Goal: Task Accomplishment & Management: Manage account settings

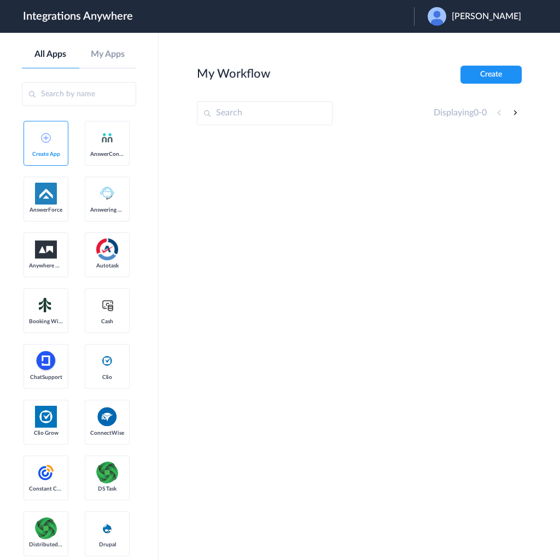
click at [501, 5] on header "Integrations Anywhere Launch Account Dallas Jones My Account Logout" at bounding box center [280, 16] width 560 height 33
click at [496, 14] on span "Dallas Jones" at bounding box center [486, 16] width 69 height 10
click at [465, 48] on li "Logout" at bounding box center [473, 44] width 118 height 20
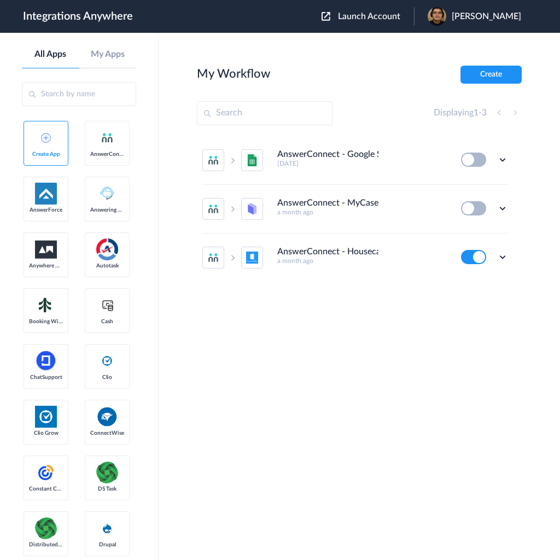
click at [402, 9] on div "Launch Account [PERSON_NAME] My Account Logout" at bounding box center [426, 16] width 210 height 19
click at [394, 16] on span "Launch Account" at bounding box center [369, 16] width 62 height 9
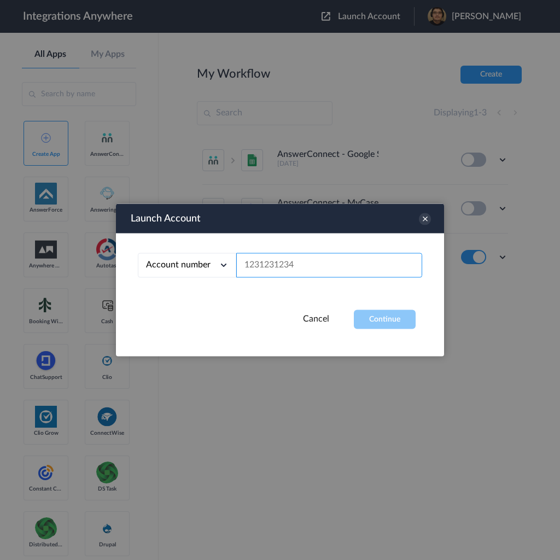
click at [338, 263] on input "text" at bounding box center [329, 265] width 186 height 25
paste input "9802851915"
type input "9802851915"
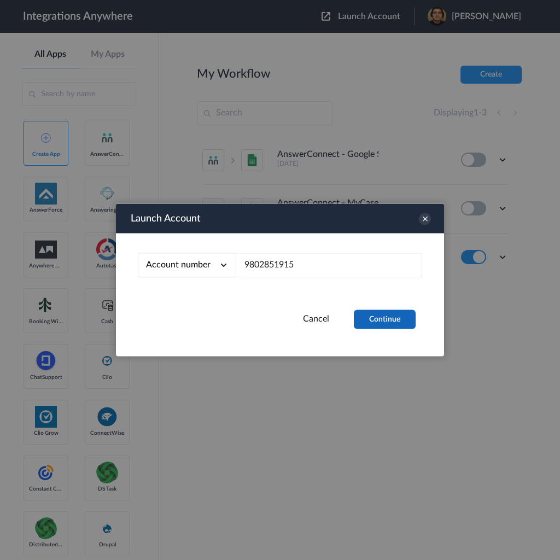
click at [374, 312] on button "Continue" at bounding box center [385, 319] width 62 height 19
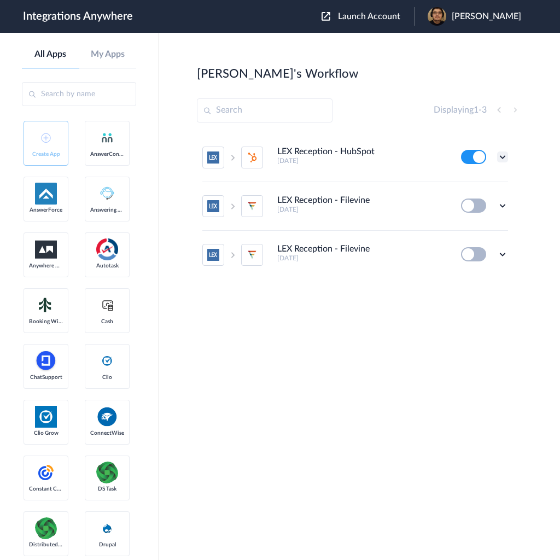
click at [504, 154] on icon at bounding box center [502, 156] width 11 height 11
click at [472, 201] on link "Task history" at bounding box center [471, 202] width 52 height 8
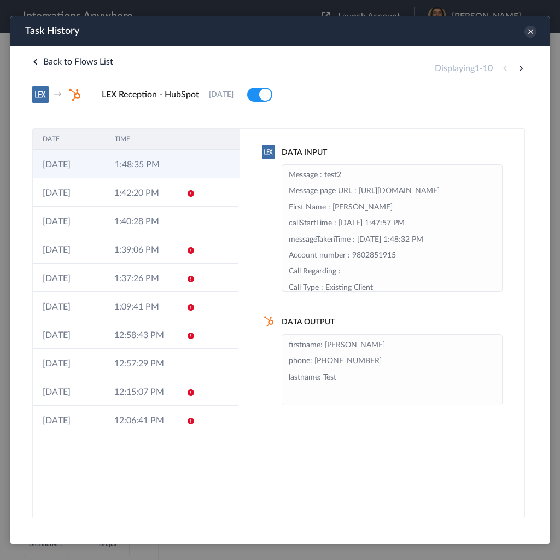
click at [155, 168] on td "1:48:35 PM" at bounding box center [141, 164] width 72 height 28
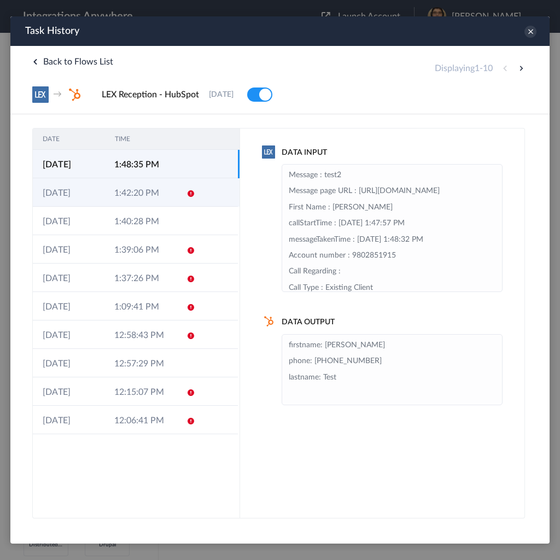
click at [143, 189] on td "1:42:20 PM" at bounding box center [140, 192] width 72 height 28
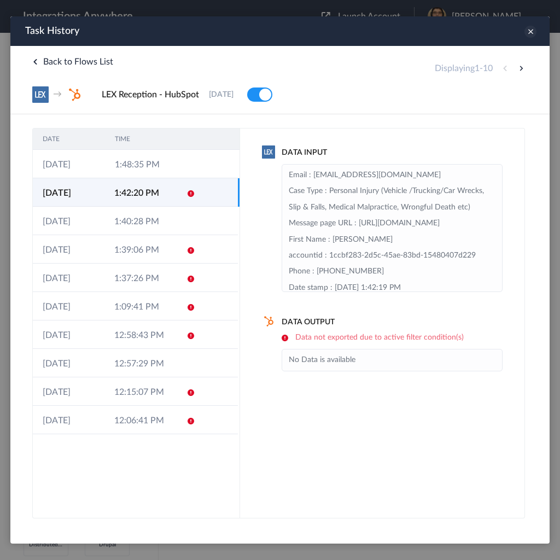
click at [530, 33] on icon at bounding box center [530, 32] width 12 height 12
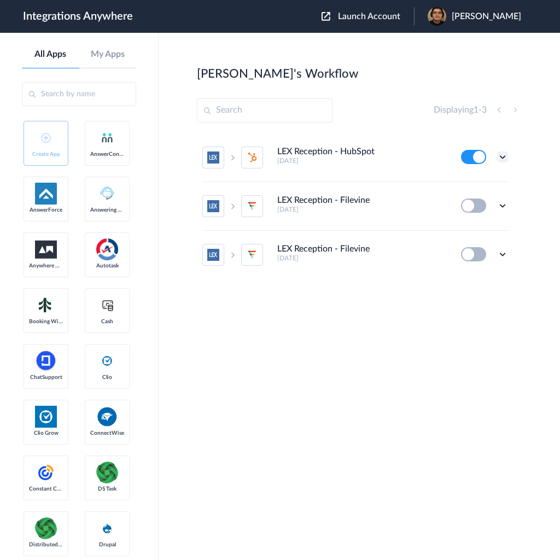
click at [505, 154] on icon at bounding box center [502, 156] width 11 height 11
click at [469, 180] on link "Edit" at bounding box center [458, 182] width 26 height 8
click at [505, 154] on icon at bounding box center [502, 156] width 11 height 11
click at [478, 199] on link "Task history" at bounding box center [471, 202] width 52 height 8
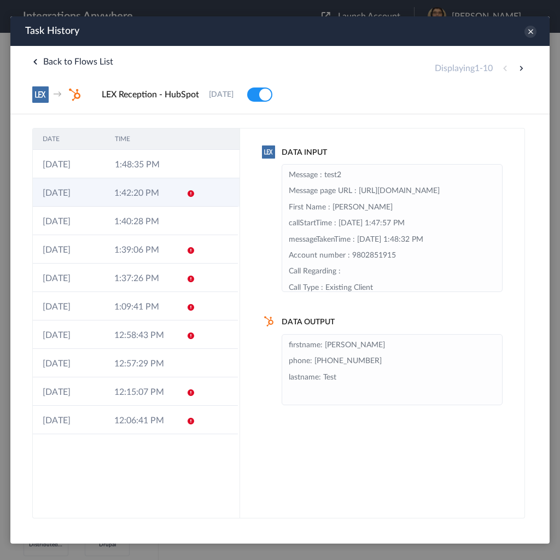
click at [110, 196] on td "1:42:20 PM" at bounding box center [140, 192] width 72 height 28
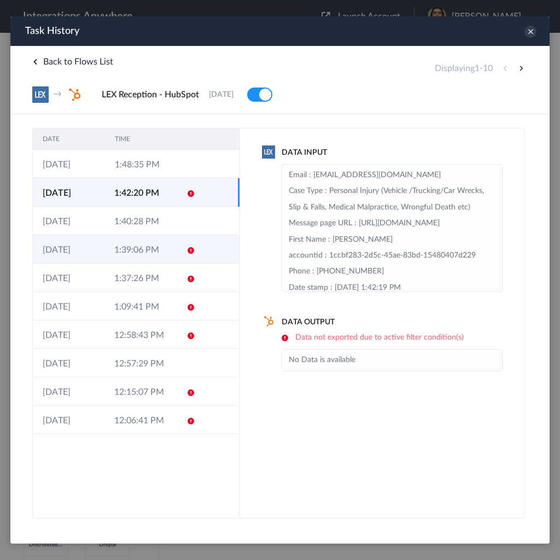
click at [163, 243] on td "1:39:06 PM" at bounding box center [140, 249] width 72 height 28
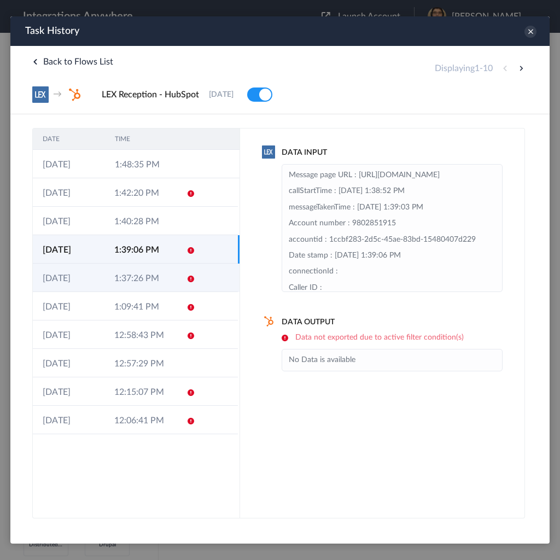
click at [155, 263] on td "1:37:26 PM" at bounding box center [140, 277] width 72 height 28
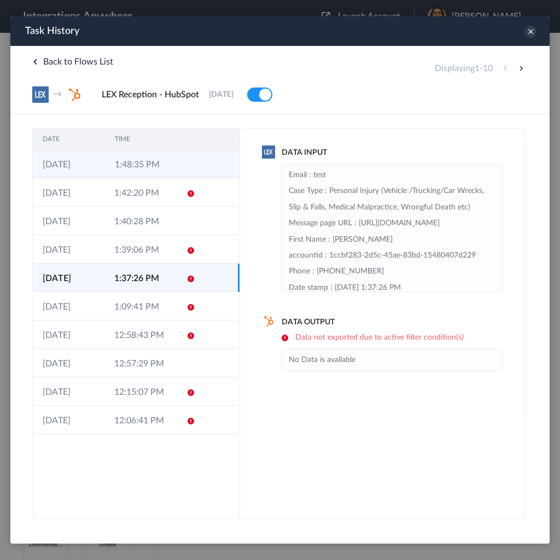
click at [184, 159] on td at bounding box center [188, 164] width 21 height 28
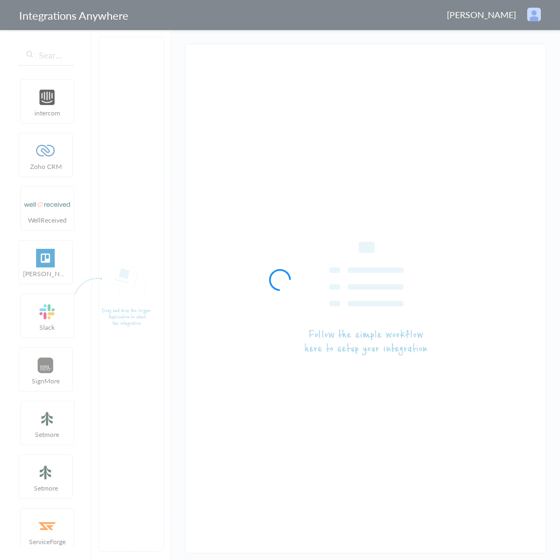
type input "LEX Reception - HubSpot"
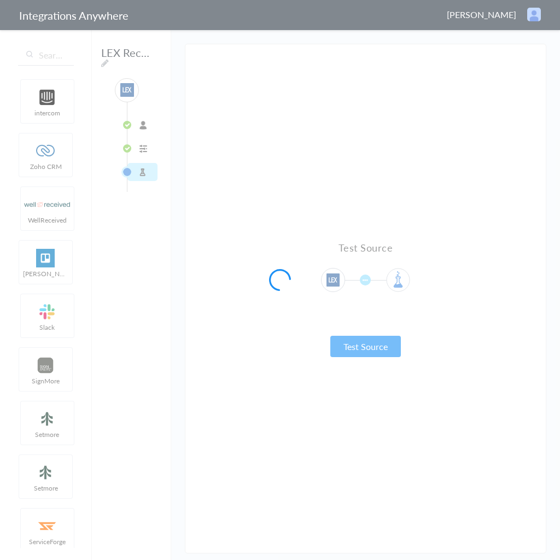
type input "New Client (Personal Injury/Other Cases)"
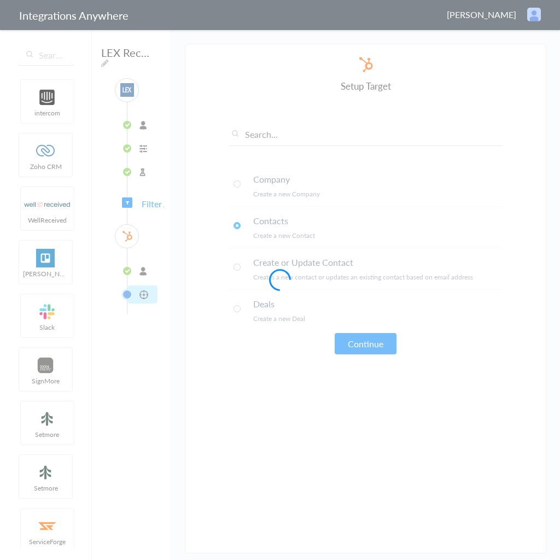
click at [148, 201] on span "Filter Applied" at bounding box center [167, 203] width 51 height 13
